Goal: Information Seeking & Learning: Compare options

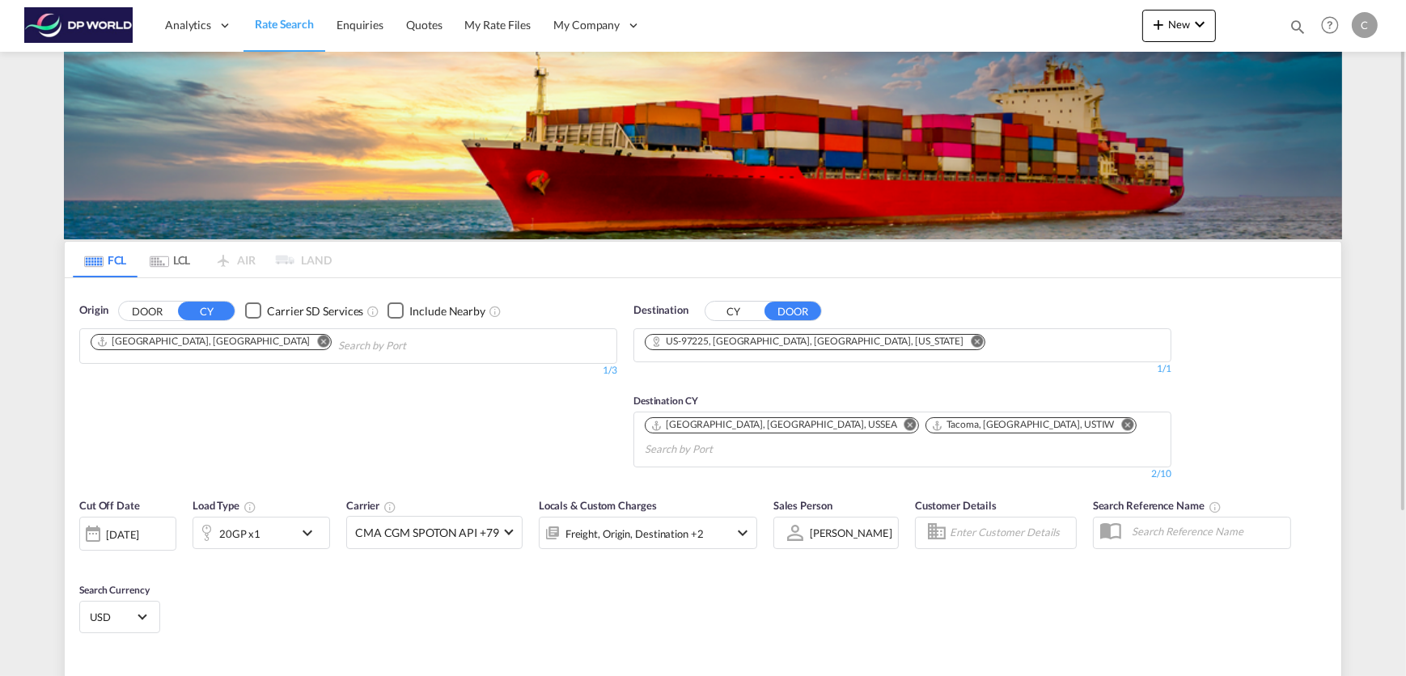
click at [318, 338] on md-icon "Remove" at bounding box center [324, 341] width 12 height 12
click at [158, 256] on md-icon "Use the left and right arrow keys to navigate between tabs" at bounding box center [159, 262] width 19 height 12
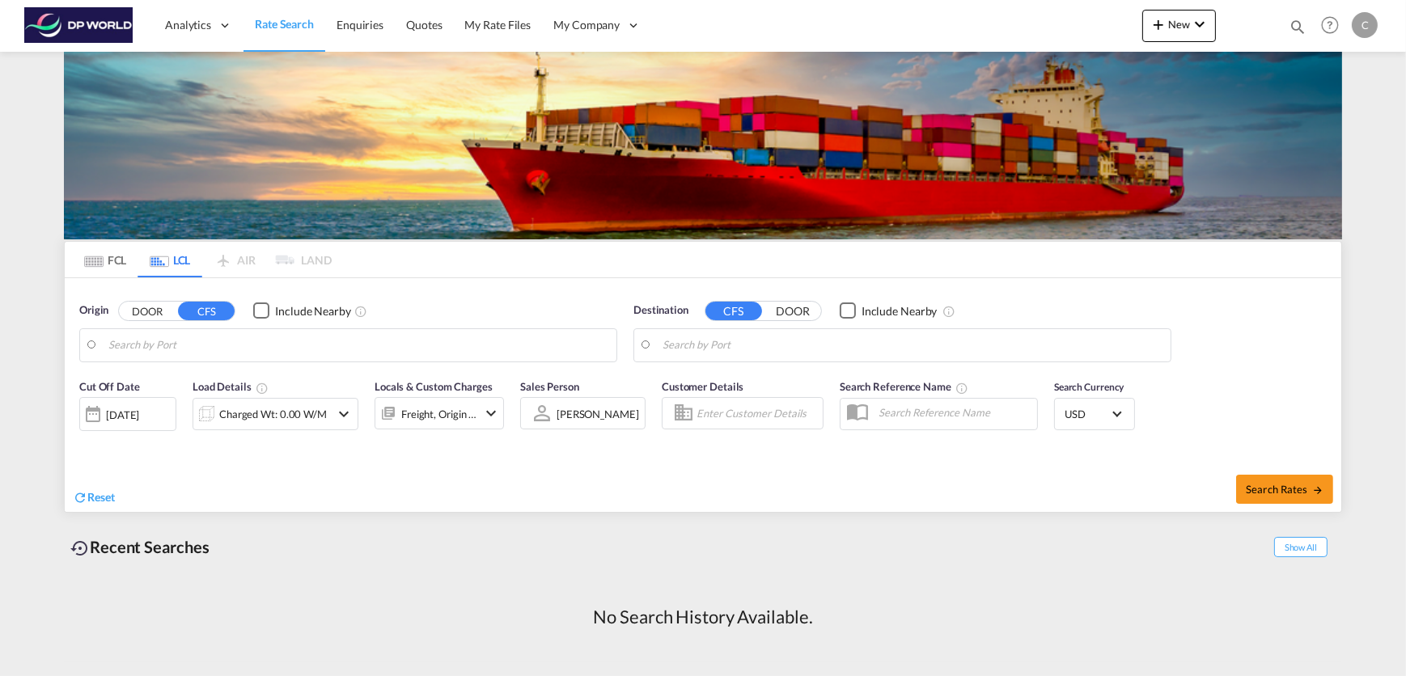
click at [171, 350] on input "Search by Port" at bounding box center [358, 345] width 500 height 24
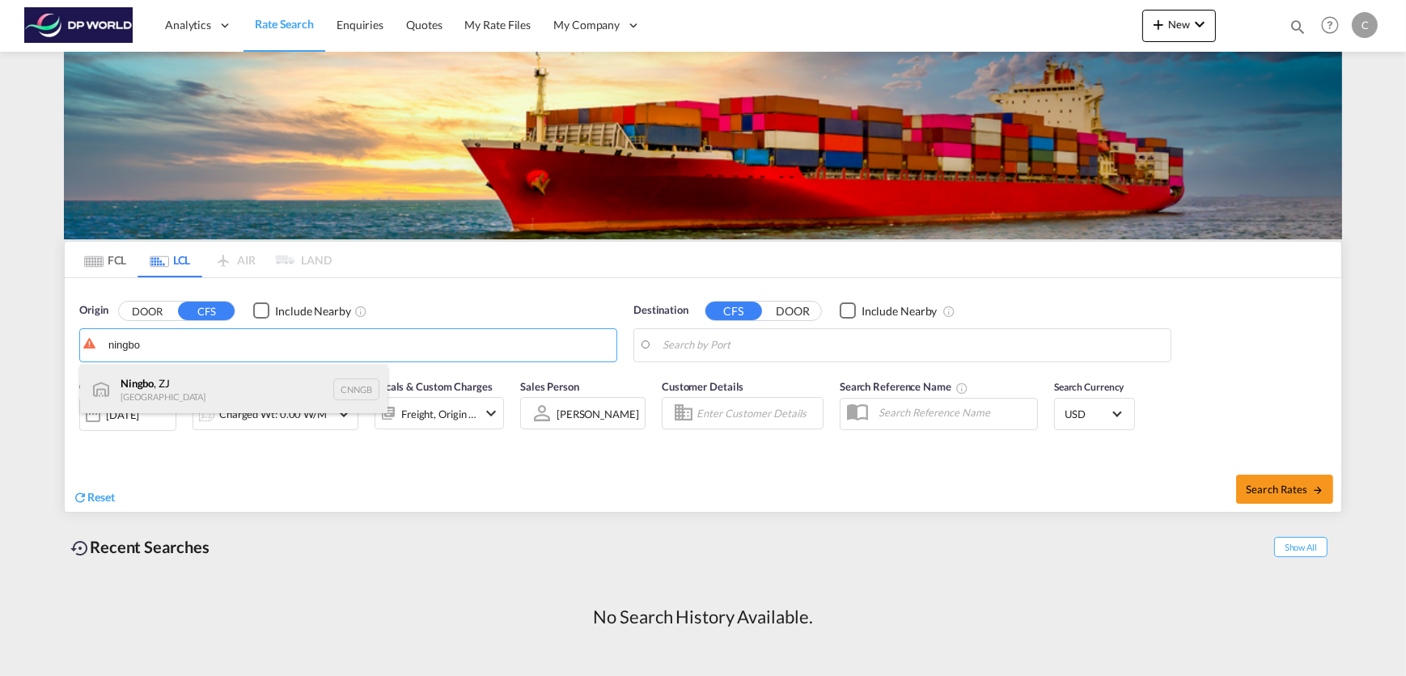
click at [177, 379] on div "Ningbo , ZJ China CNNGB" at bounding box center [233, 389] width 307 height 49
type input "Ningbo, ZJ, CNNGB"
click at [743, 351] on input "Search by Port" at bounding box center [913, 345] width 500 height 24
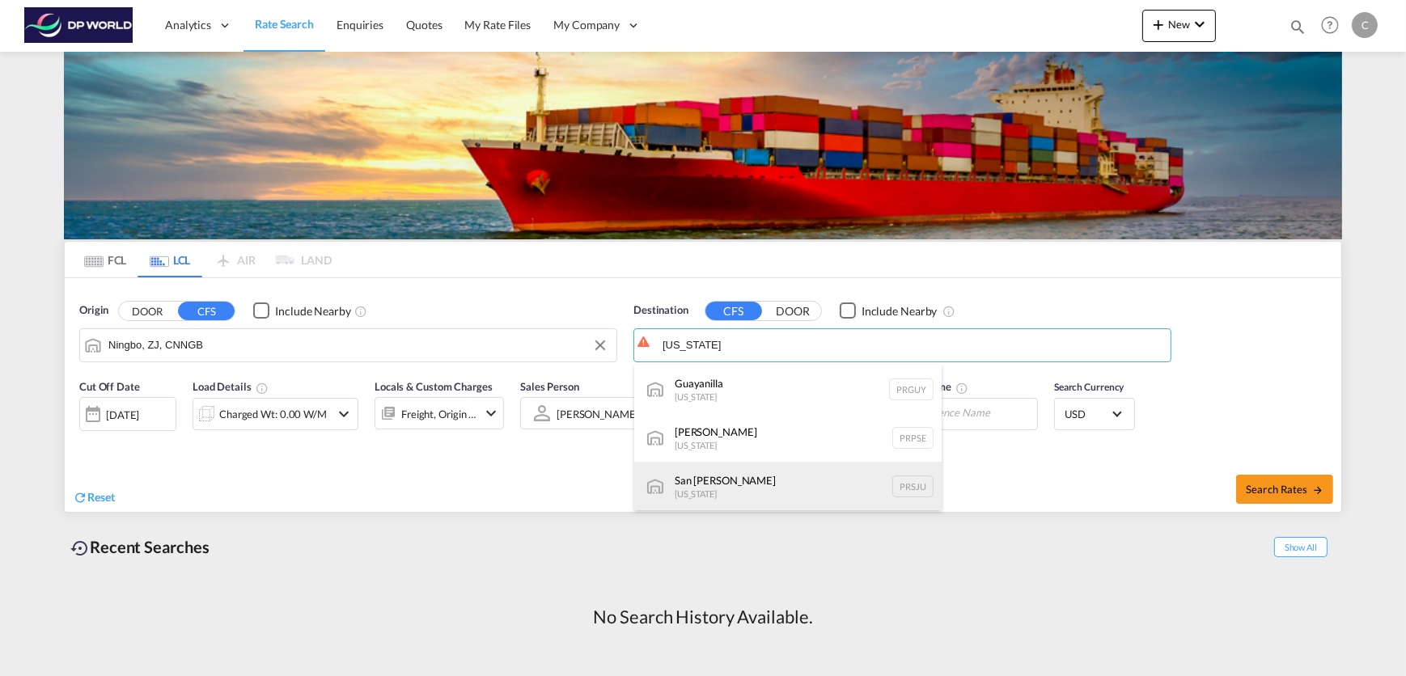
click at [804, 476] on div "[GEOGRAPHIC_DATA][PERSON_NAME][US_STATE] PRSJU" at bounding box center [787, 486] width 307 height 49
type input "[GEOGRAPHIC_DATA][PERSON_NAME], [GEOGRAPHIC_DATA]"
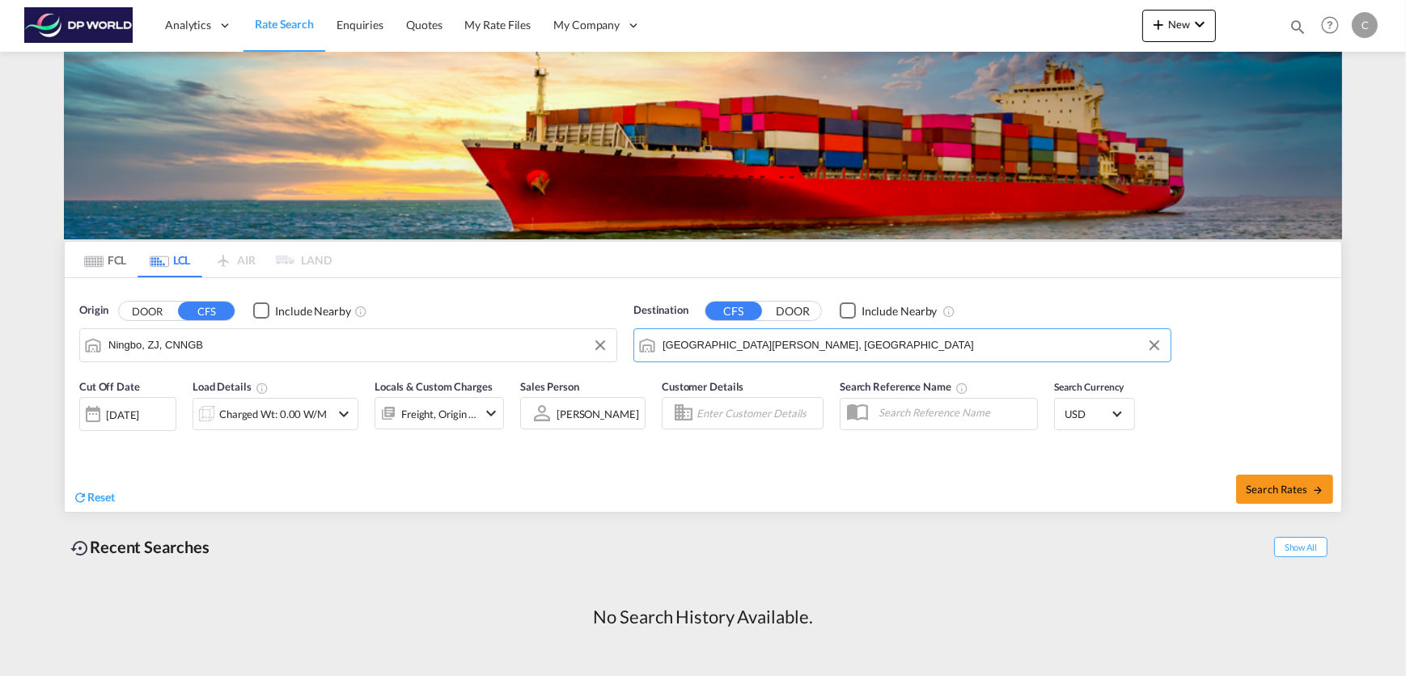
click at [329, 417] on div "Charged Wt: 0.00 W/M" at bounding box center [261, 414] width 137 height 32
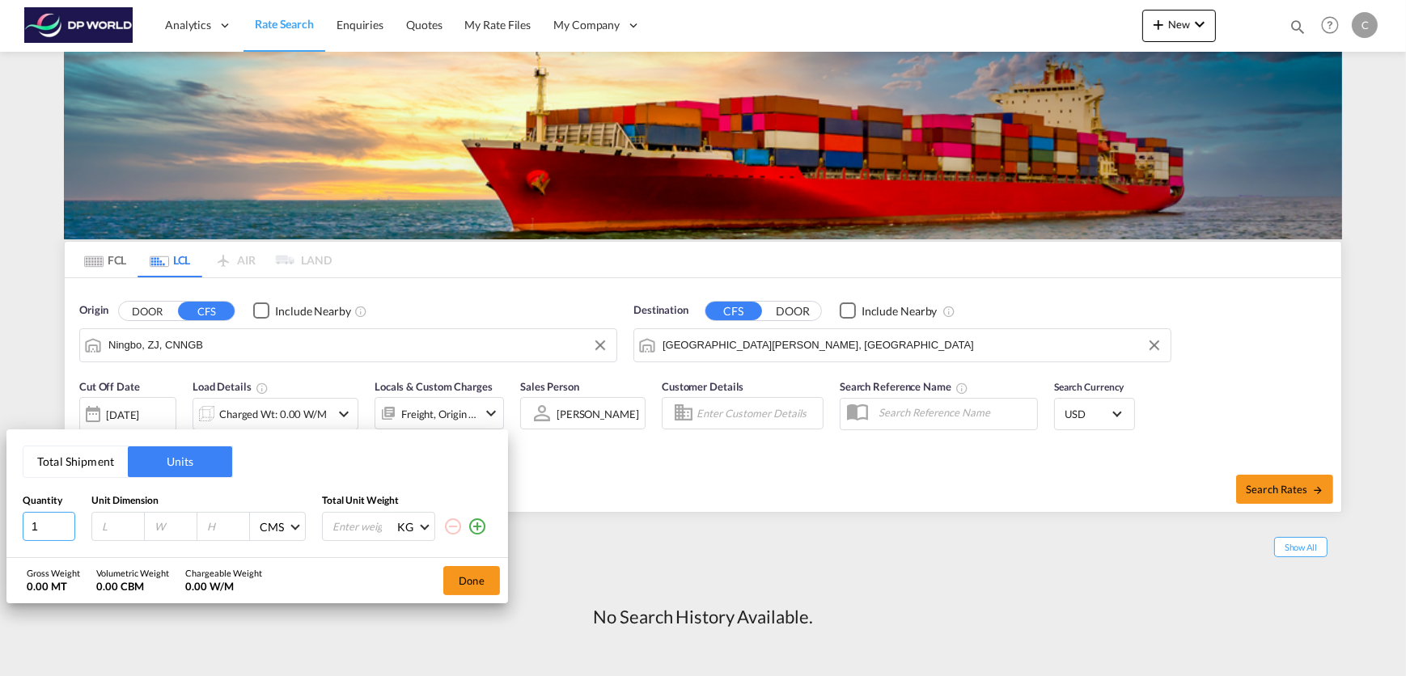
drag, startPoint x: 46, startPoint y: 524, endPoint x: 35, endPoint y: 528, distance: 12.0
click at [30, 529] on input "1" at bounding box center [49, 526] width 53 height 29
type input "20"
click at [112, 530] on input "number" at bounding box center [122, 526] width 44 height 15
type input "60"
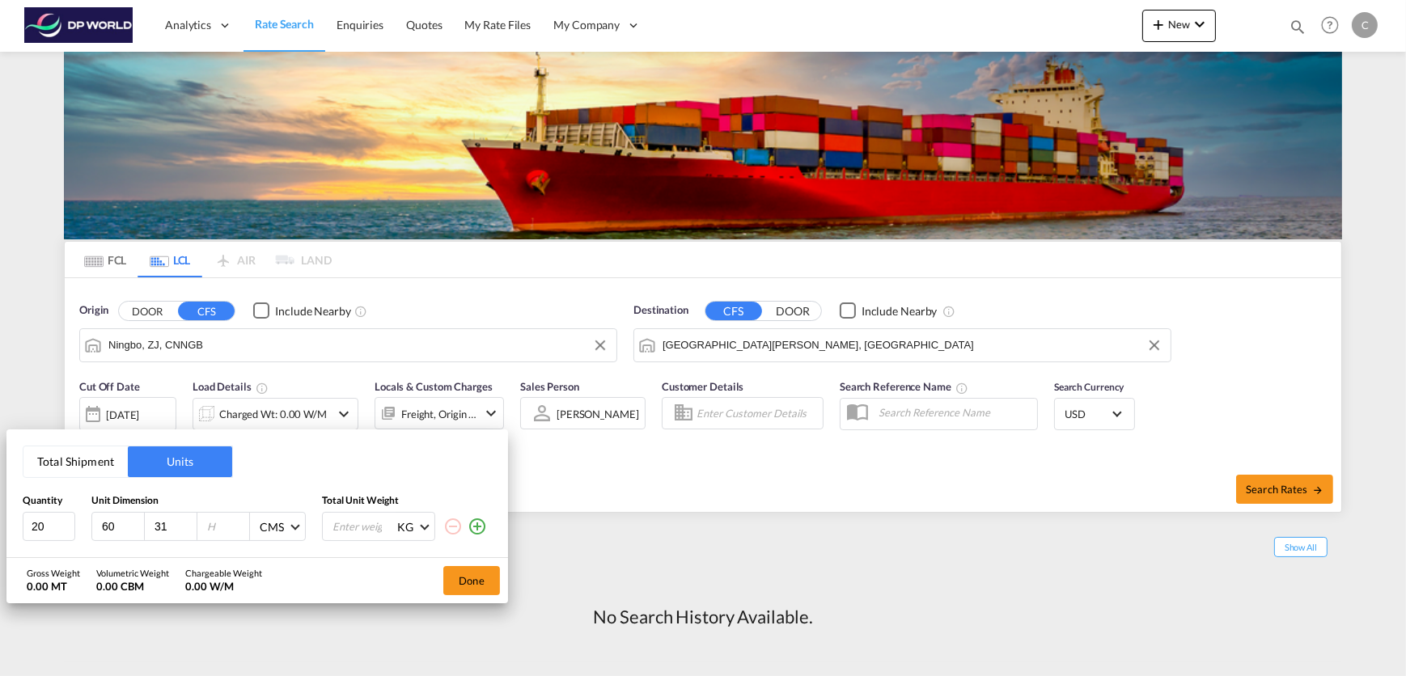
type input "31"
type input "41"
click at [362, 524] on input "number" at bounding box center [363, 527] width 65 height 28
type input "182"
click at [485, 585] on button "Done" at bounding box center [471, 580] width 57 height 29
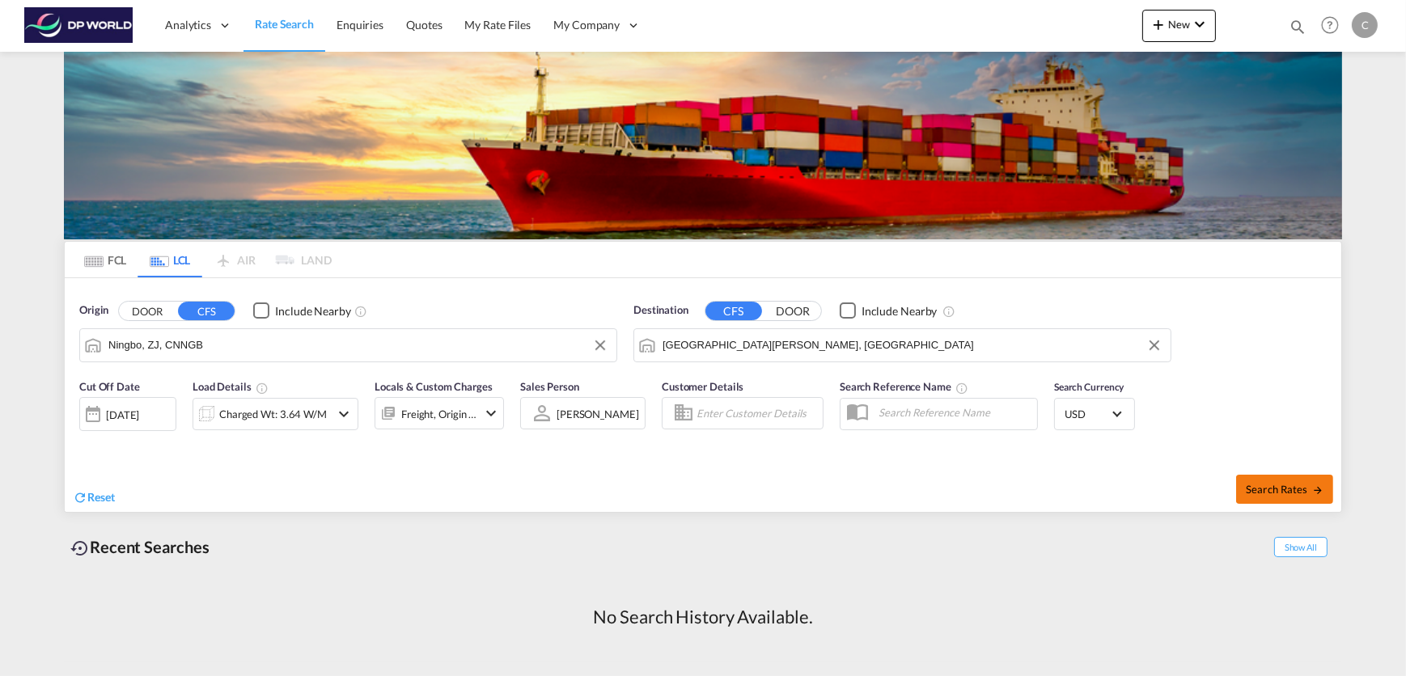
click at [1240, 475] on button "Search Rates" at bounding box center [1284, 489] width 97 height 29
type input "CNNGB to PRSJU / [DATE]"
